Goal: Obtain resource: Obtain resource

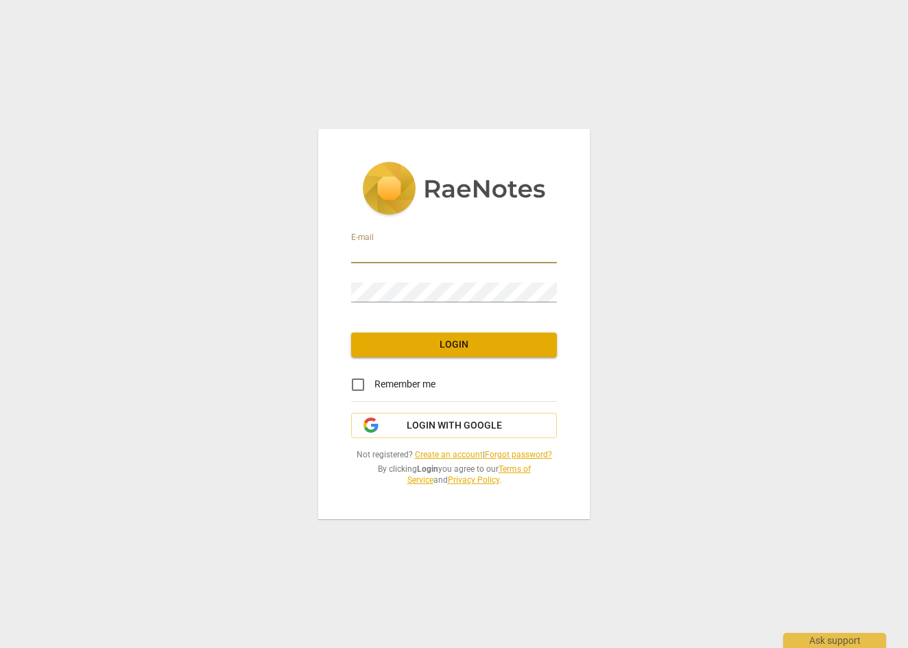
type input "[EMAIL_ADDRESS][DOMAIN_NAME]"
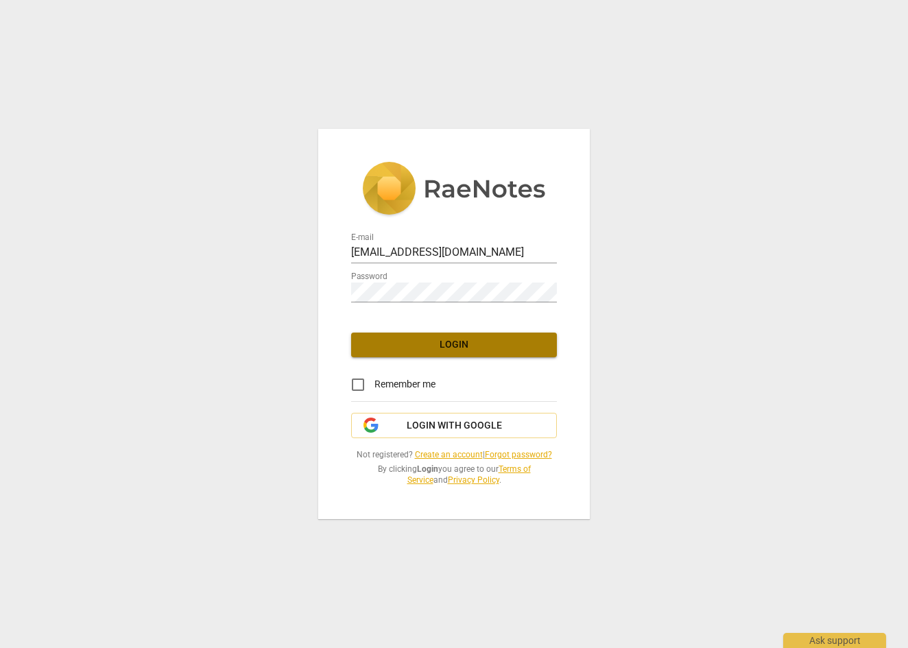
click at [452, 339] on span "Login" at bounding box center [454, 345] width 184 height 14
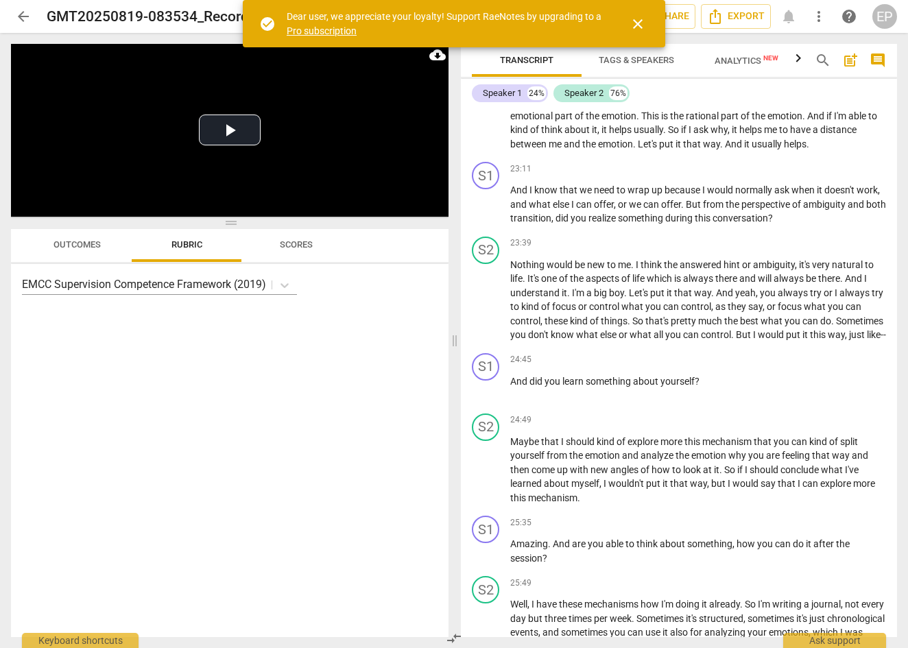
scroll to position [4960, 0]
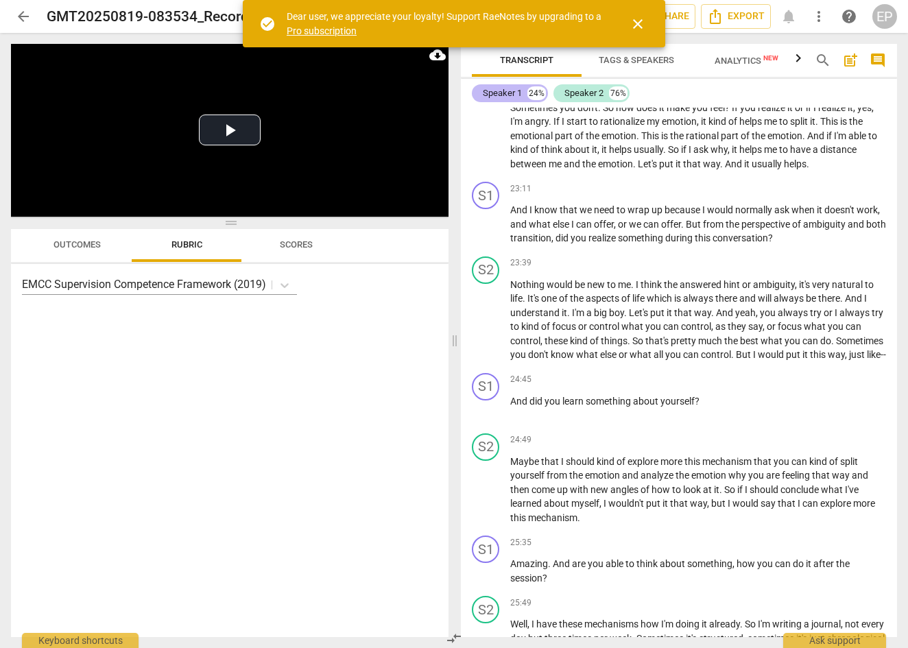
click at [515, 90] on div "Speaker 1" at bounding box center [502, 93] width 39 height 14
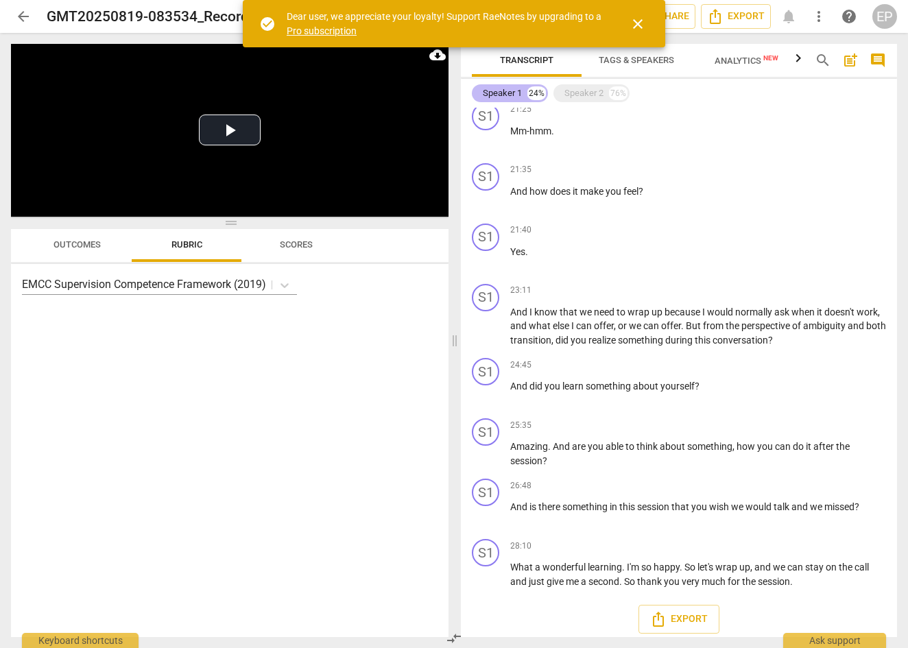
scroll to position [0, 0]
click at [640, 12] on button "close" at bounding box center [637, 24] width 33 height 33
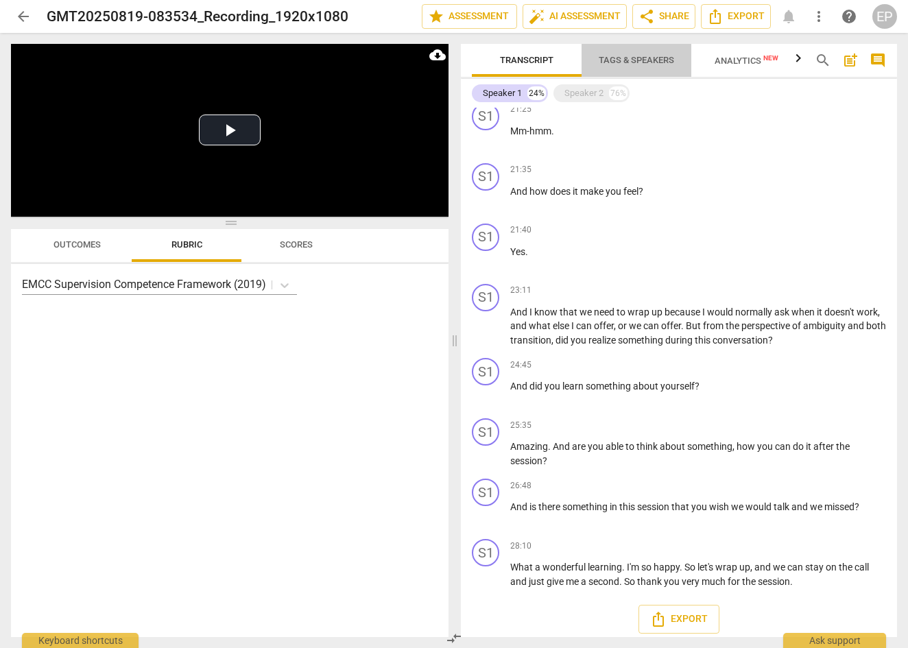
click at [647, 56] on span "Tags & Speakers" at bounding box center [635, 60] width 75 height 10
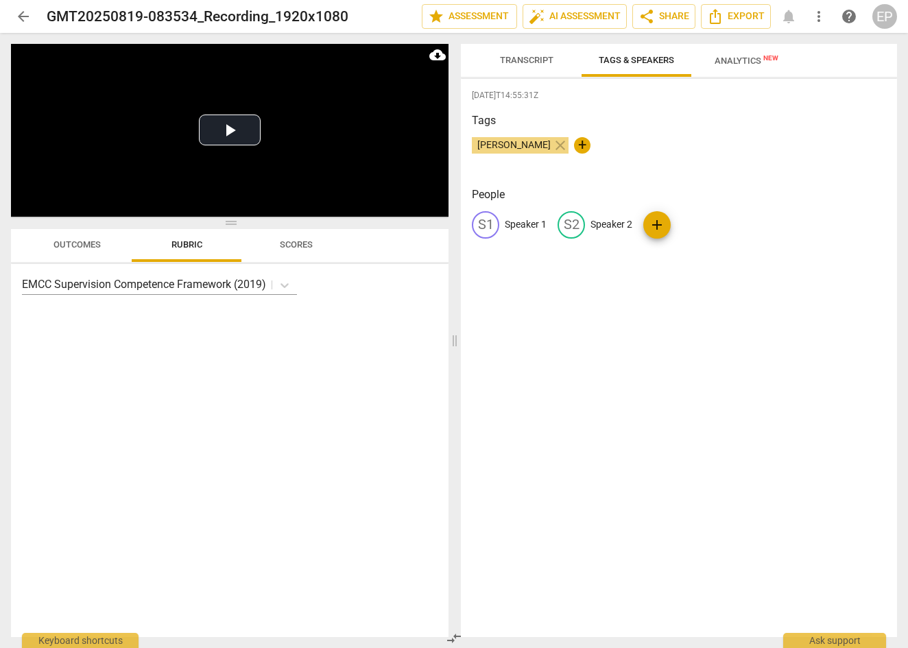
click at [530, 227] on p "Speaker 1" at bounding box center [525, 224] width 42 height 14
type input "Eva"
click at [703, 220] on p "Speaker 2" at bounding box center [700, 224] width 42 height 14
type input "[PERSON_NAME]"
click at [697, 343] on div "[DATE]T14:55:31Z Tags [PERSON_NAME] close + People E [PERSON_NAME] edit [PERSON…" at bounding box center [679, 358] width 436 height 558
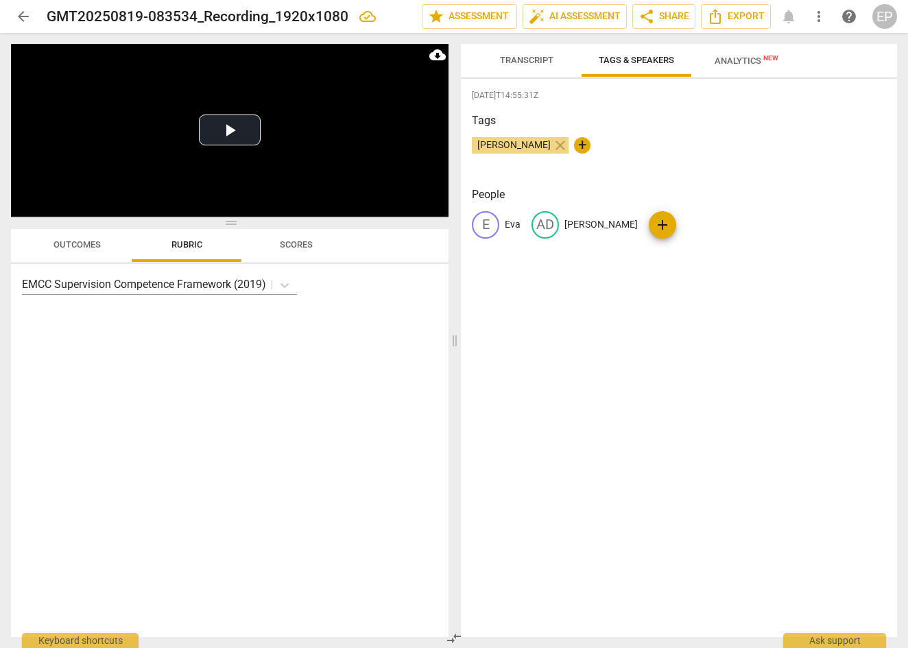
click at [535, 64] on span "Transcript" at bounding box center [526, 60] width 53 height 10
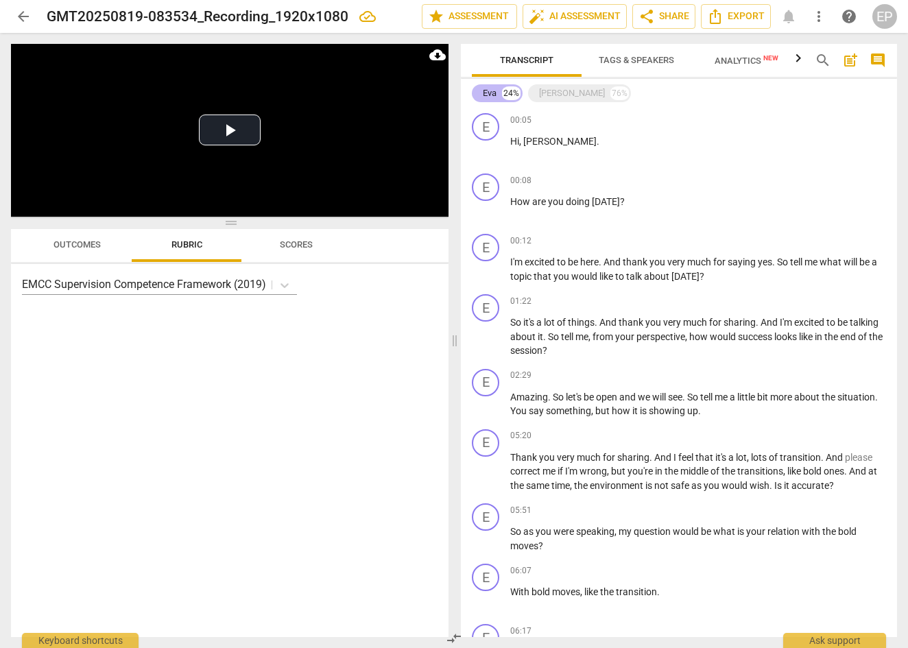
click at [496, 90] on div "Eva" at bounding box center [490, 93] width 14 height 14
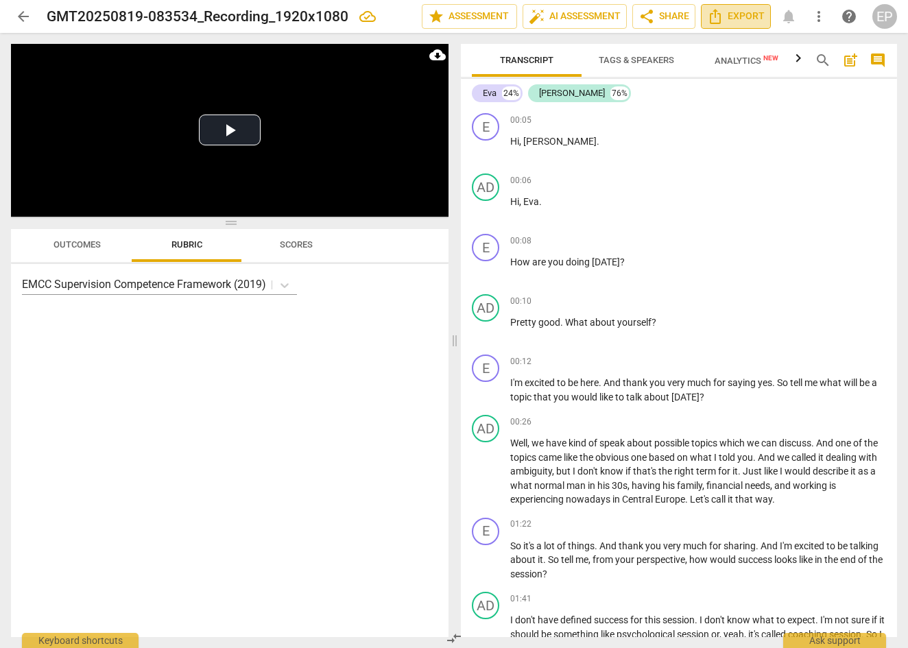
click at [753, 19] on span "Export" at bounding box center [736, 16] width 58 height 16
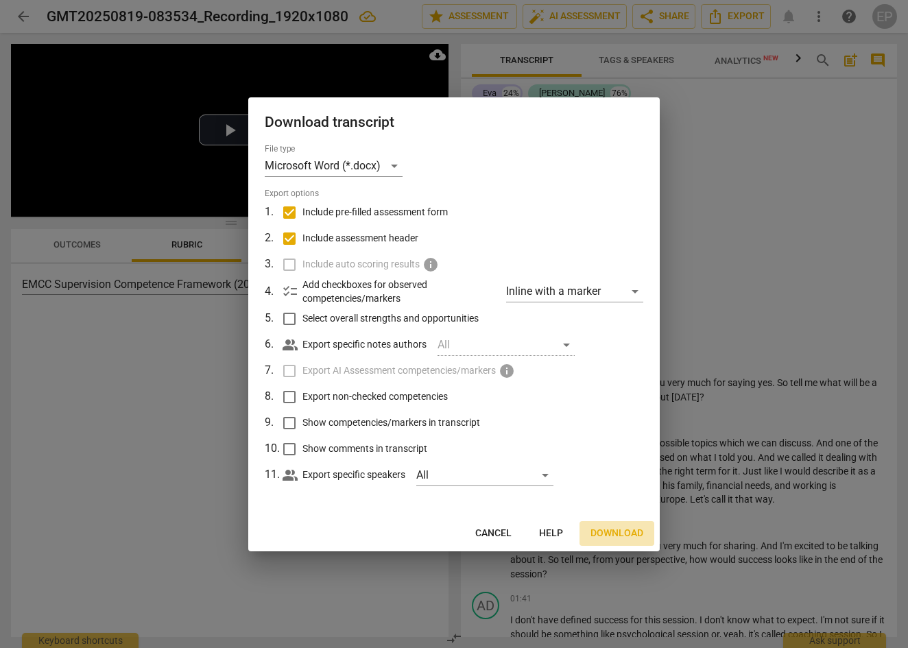
click at [625, 528] on span "Download" at bounding box center [616, 533] width 53 height 14
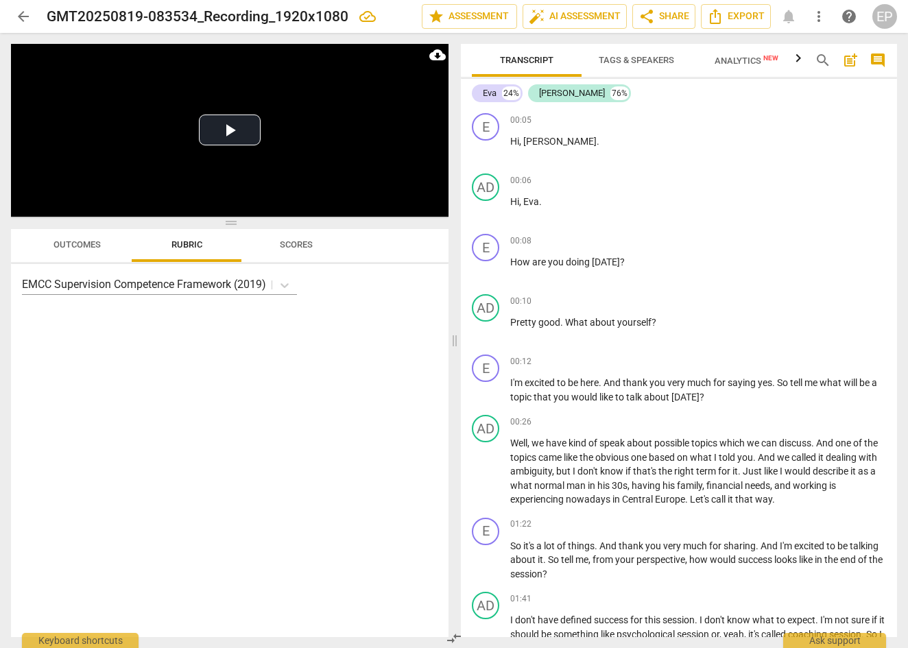
click at [369, 387] on div "EMCC Supervision Competence Framework (2019)" at bounding box center [229, 451] width 437 height 374
click at [587, 15] on span "auto_fix_high AI Assessment" at bounding box center [574, 16] width 92 height 16
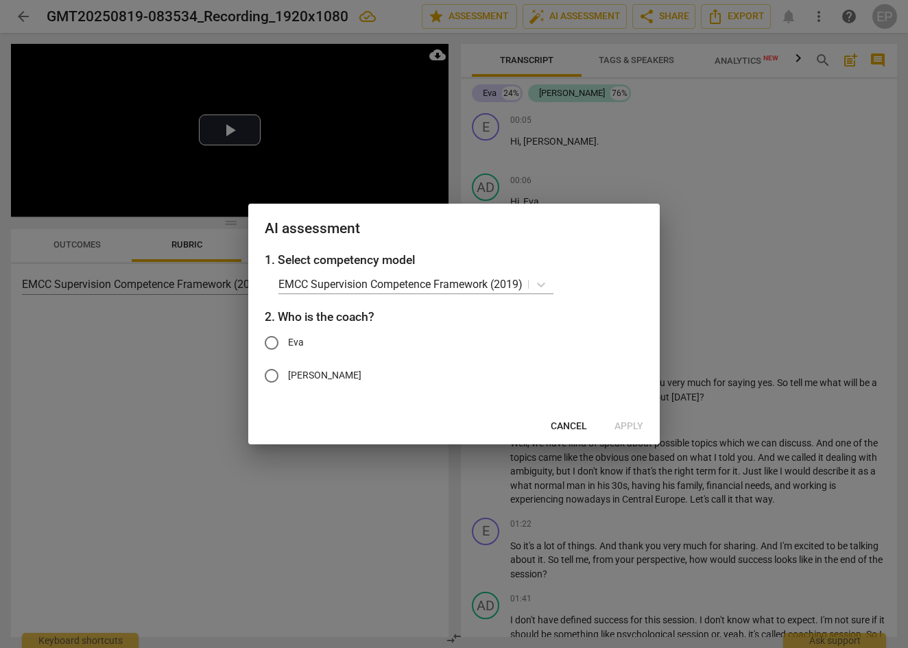
click at [295, 345] on span "Eva" at bounding box center [296, 342] width 16 height 14
click at [288, 345] on input "Eva" at bounding box center [271, 342] width 33 height 33
radio input "true"
click at [623, 425] on span "Apply" at bounding box center [628, 427] width 29 height 14
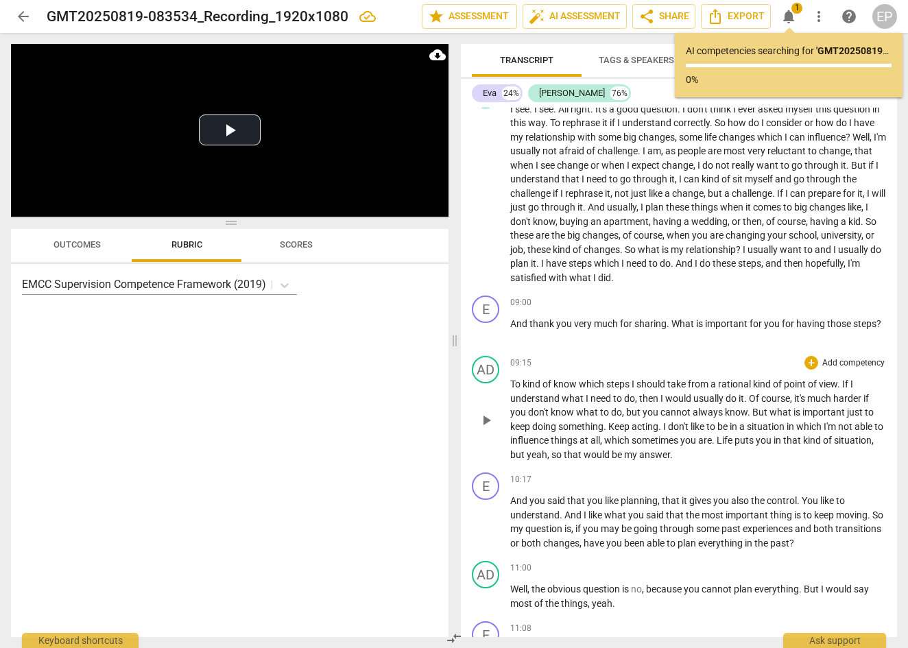
scroll to position [1707, 0]
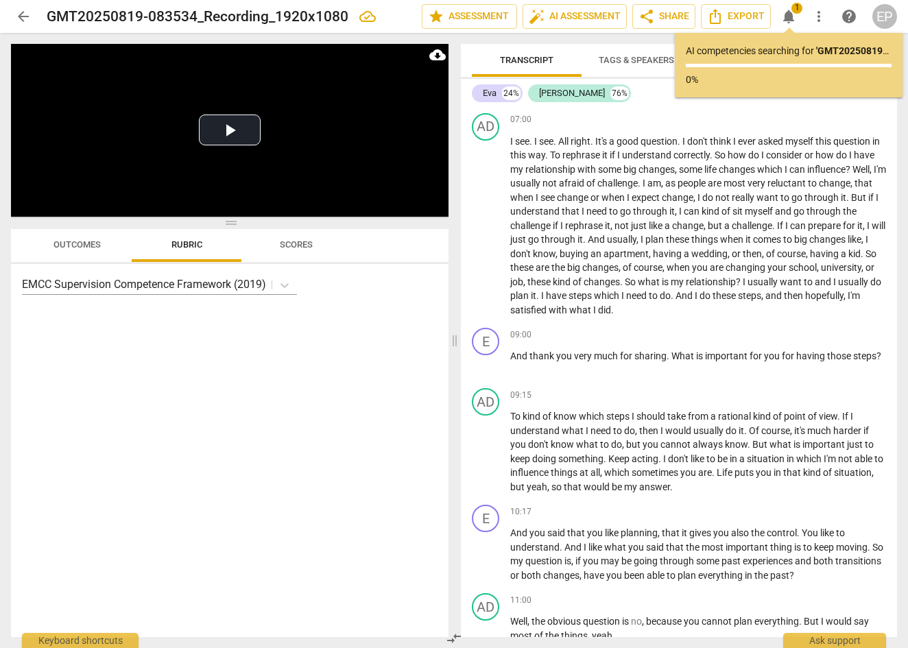
click at [785, 76] on p "0%" at bounding box center [788, 80] width 206 height 14
